Goal: Task Accomplishment & Management: Manage account settings

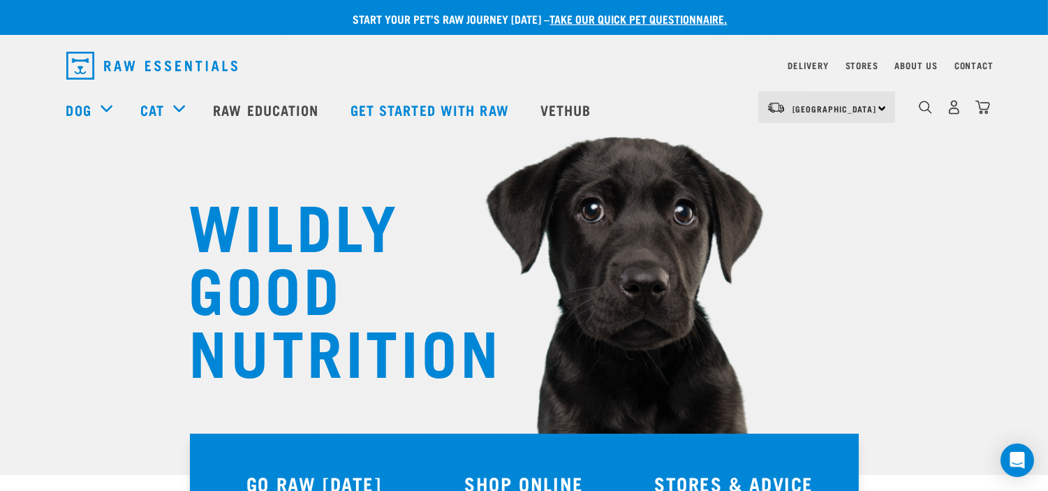
click at [891, 107] on div "North Island North Island South Island" at bounding box center [827, 106] width 137 height 31
click at [955, 110] on img "dropdown navigation" at bounding box center [954, 107] width 15 height 15
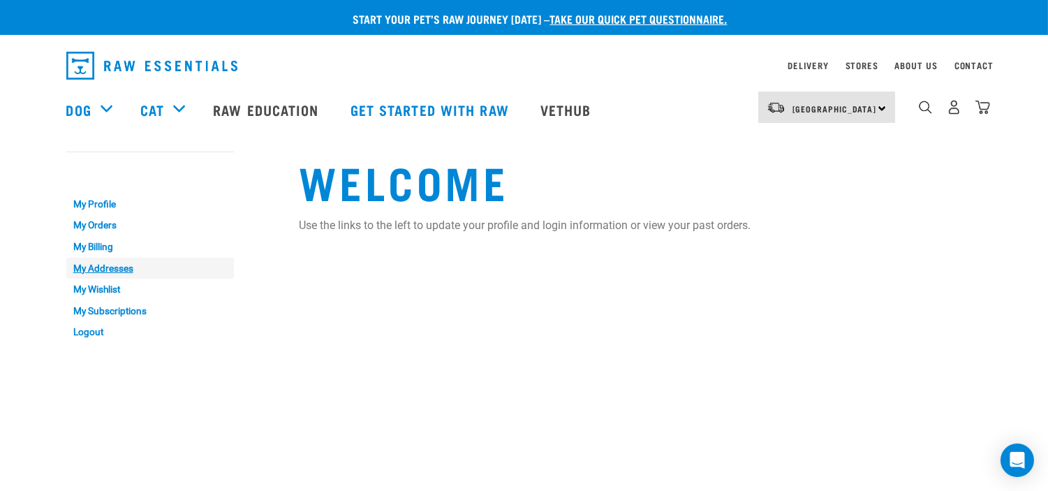
click at [116, 265] on link "My Addresses" at bounding box center [150, 269] width 168 height 22
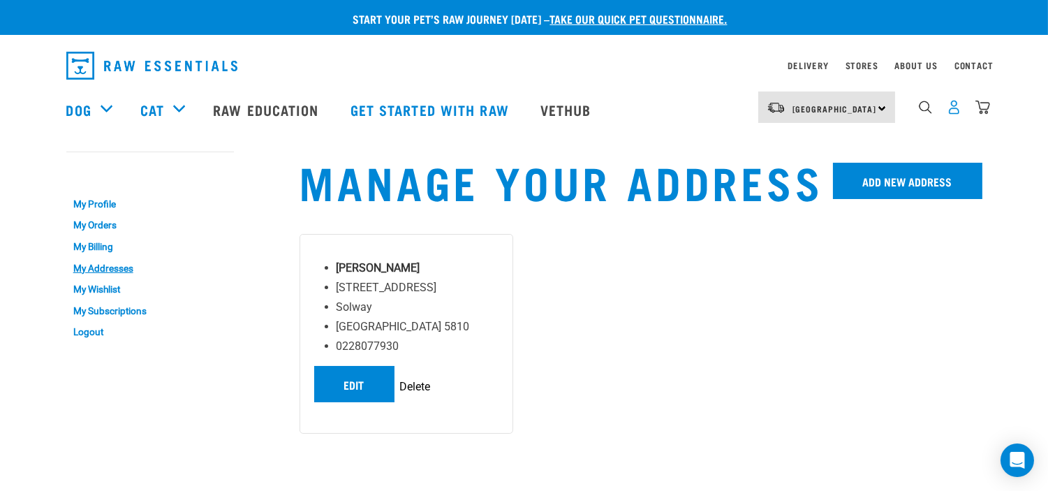
click at [958, 115] on img "dropdown navigation" at bounding box center [954, 107] width 15 height 15
click at [75, 326] on link "Logout" at bounding box center [150, 332] width 168 height 22
